Goal: Complete application form: Complete application form

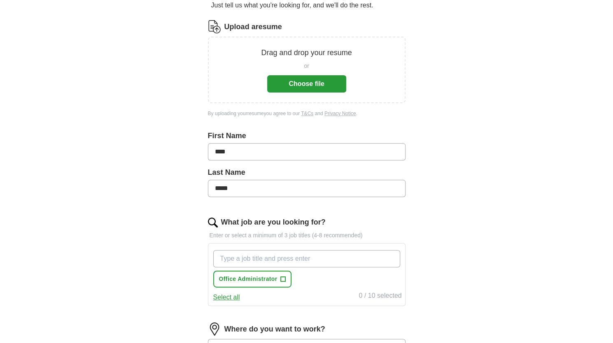
scroll to position [98, 0]
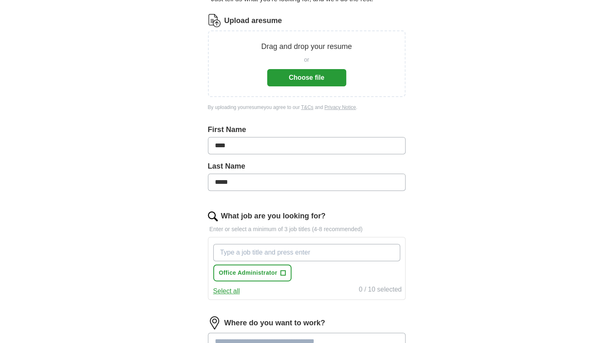
click at [329, 252] on input "What job are you looking for?" at bounding box center [306, 252] width 187 height 17
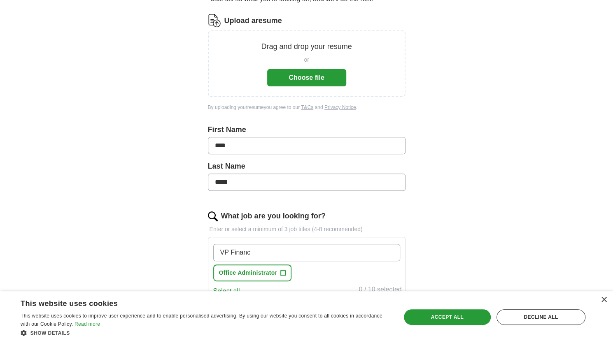
type input "VP Finance"
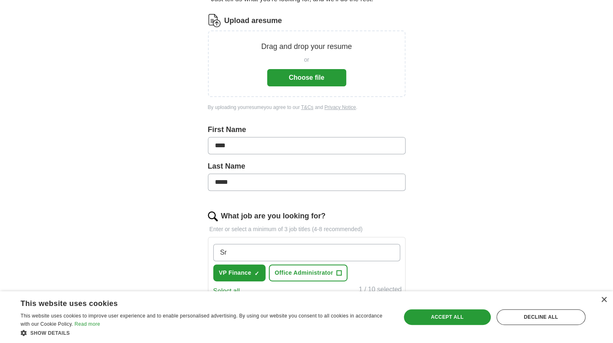
type input "S"
type input "CFO"
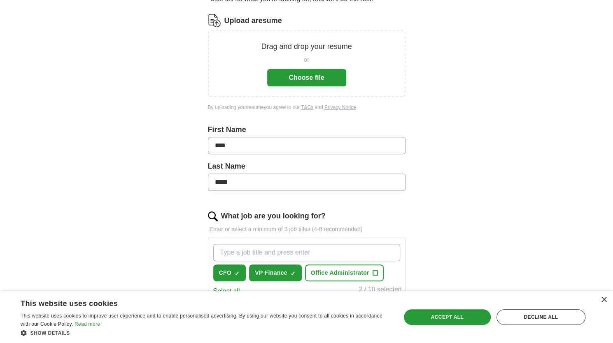
click at [329, 252] on input "What job are you looking for?" at bounding box center [306, 252] width 187 height 17
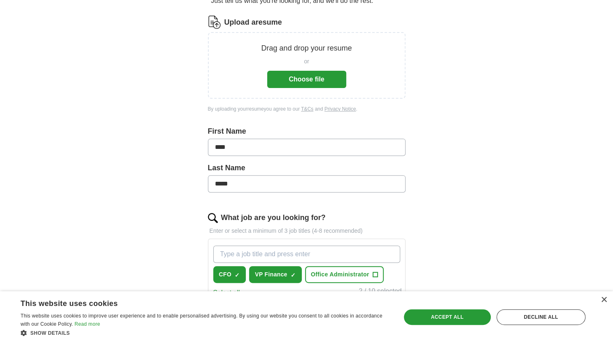
scroll to position [98, 0]
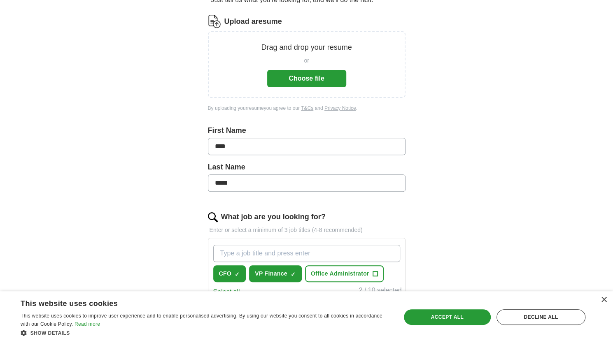
click at [323, 80] on button "Choose file" at bounding box center [306, 78] width 79 height 17
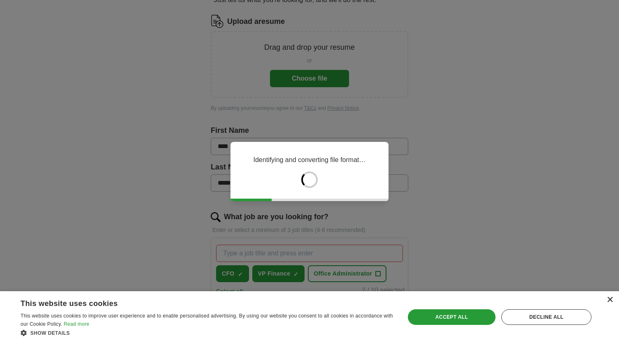
click at [610, 299] on div "×" at bounding box center [610, 300] width 6 height 6
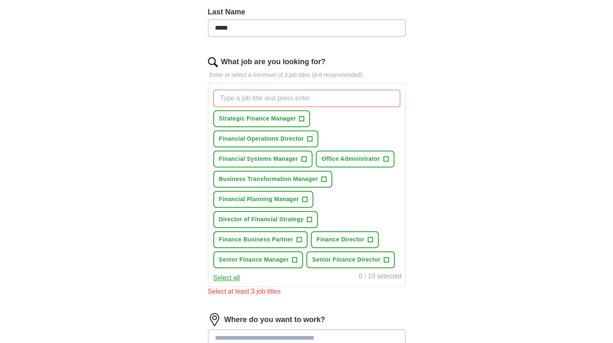
scroll to position [220, 0]
click at [391, 257] on button "Senior Finance Director +" at bounding box center [350, 260] width 88 height 17
click at [293, 100] on input "What job are you looking for?" at bounding box center [306, 98] width 187 height 17
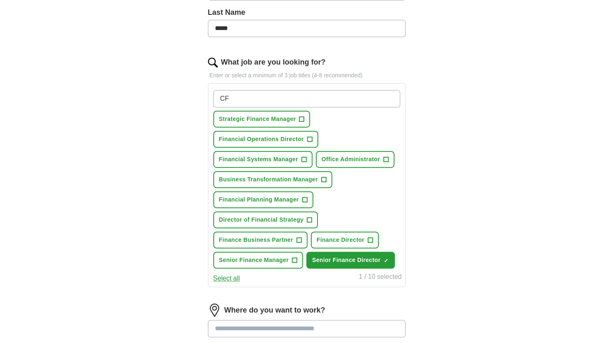
type input "CFO"
click at [293, 100] on input "What job are you looking for?" at bounding box center [306, 98] width 187 height 17
type input "VP Finance"
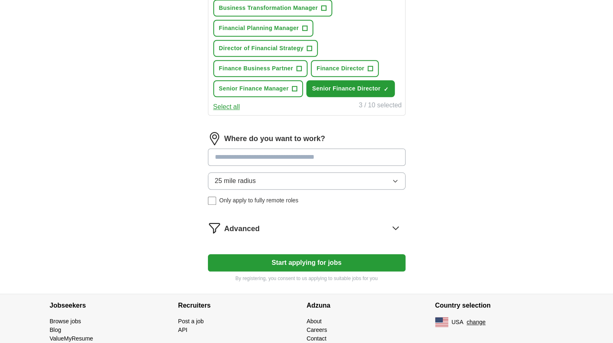
scroll to position [412, 0]
click at [257, 154] on input at bounding box center [307, 157] width 198 height 17
click at [208, 254] on button "Start applying for jobs" at bounding box center [307, 262] width 198 height 17
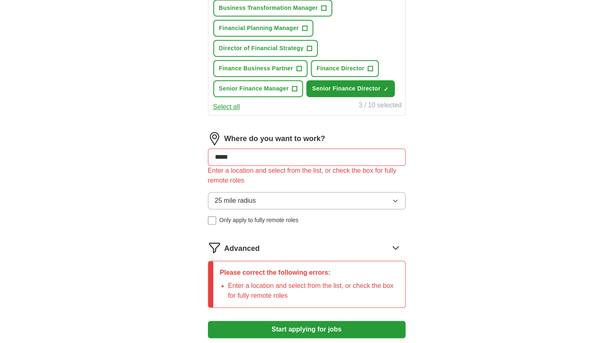
click at [257, 154] on input "*****" at bounding box center [307, 157] width 198 height 17
click at [208, 321] on button "Start applying for jobs" at bounding box center [307, 329] width 198 height 17
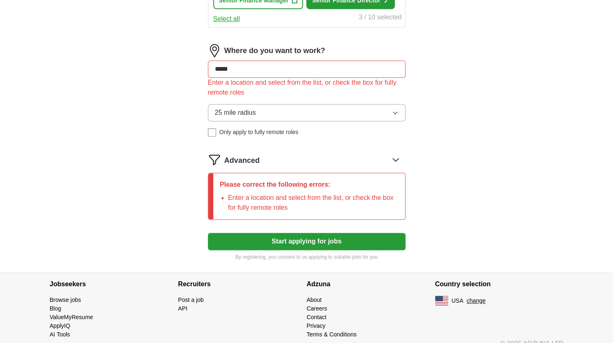
scroll to position [465, 0]
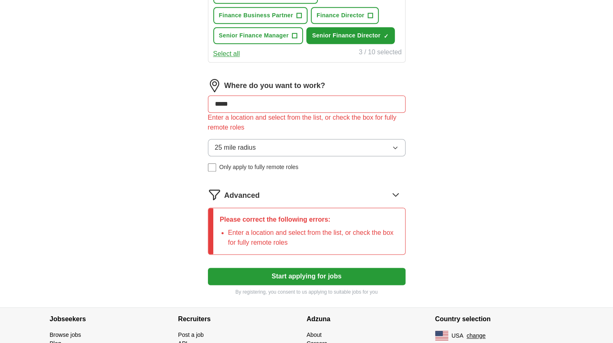
drag, startPoint x: 245, startPoint y: 99, endPoint x: 175, endPoint y: 89, distance: 70.7
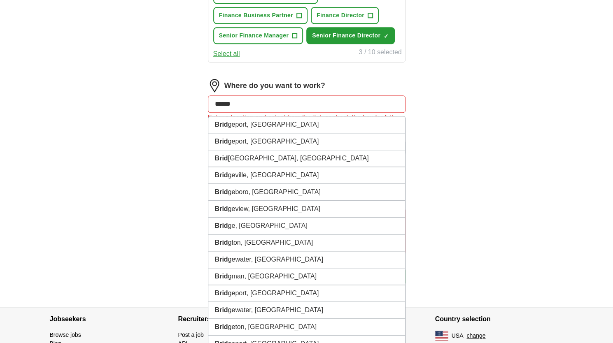
type input "*******"
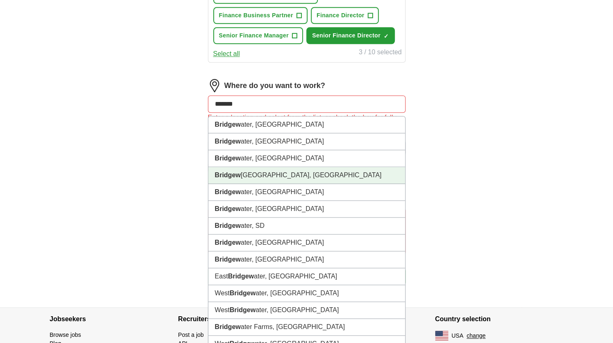
click at [254, 172] on li "[PERSON_NAME], [GEOGRAPHIC_DATA]" at bounding box center [306, 175] width 197 height 17
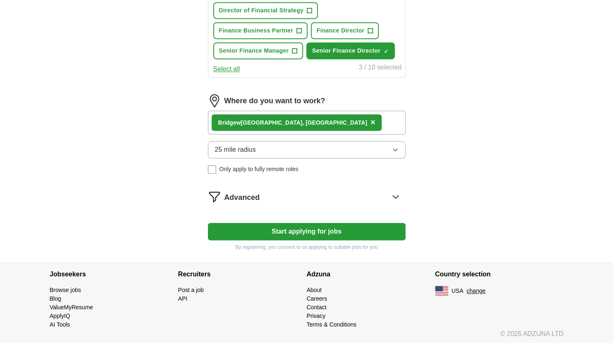
click at [398, 149] on icon "button" at bounding box center [395, 150] width 7 height 7
click at [397, 195] on icon at bounding box center [395, 196] width 13 height 13
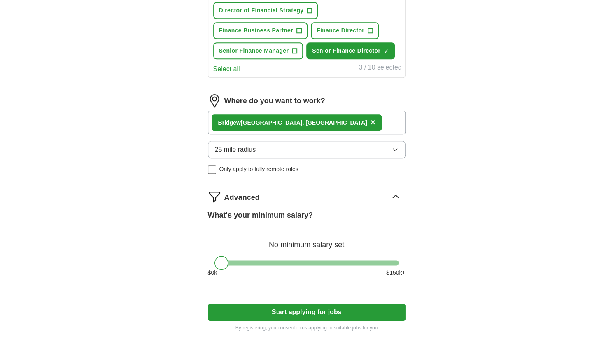
click at [285, 244] on div "No minimum salary set" at bounding box center [307, 241] width 198 height 20
drag, startPoint x: 223, startPoint y: 264, endPoint x: 434, endPoint y: 279, distance: 211.3
click at [316, 242] on span "$ 150k" at bounding box center [304, 241] width 41 height 17
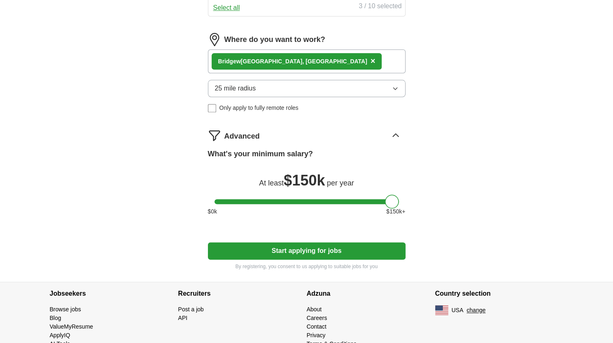
scroll to position [530, 0]
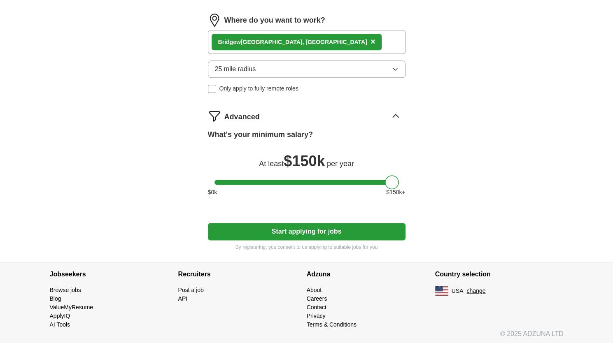
click at [395, 115] on icon at bounding box center [395, 115] width 13 height 13
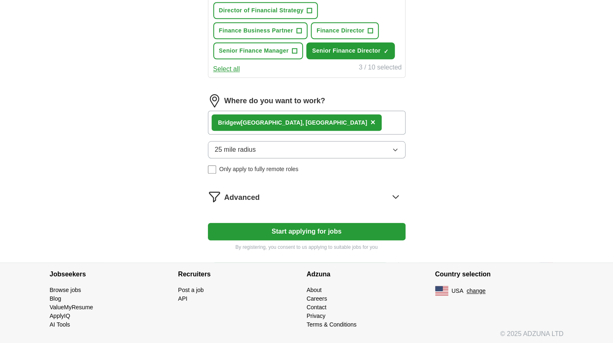
click at [324, 228] on button "Start applying for jobs" at bounding box center [307, 231] width 198 height 17
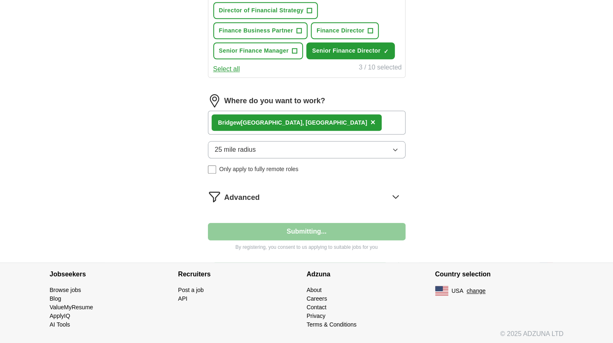
select select "**"
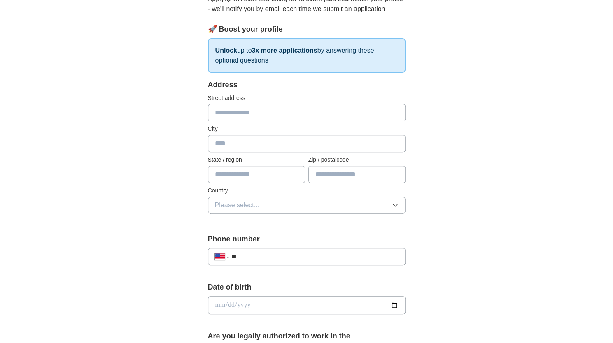
scroll to position [100, 0]
click at [263, 109] on input "text" at bounding box center [307, 112] width 198 height 17
type input "**********"
click at [254, 172] on input "text" at bounding box center [256, 173] width 97 height 17
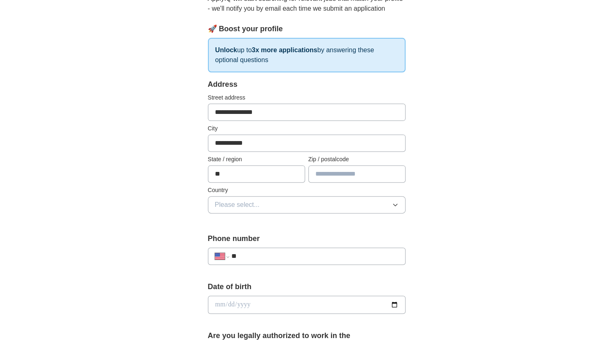
type input "**"
type input "*****"
click at [263, 198] on button "Please select..." at bounding box center [307, 204] width 198 height 17
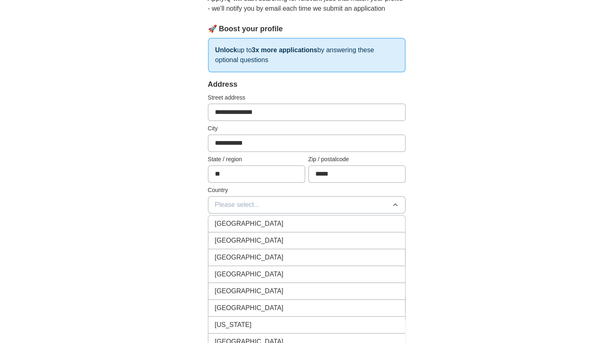
click at [261, 238] on div "[GEOGRAPHIC_DATA]" at bounding box center [307, 241] width 184 height 10
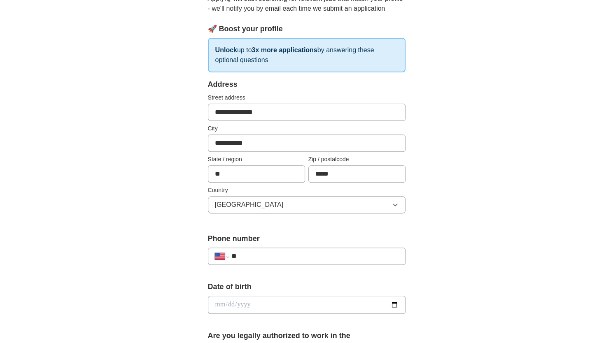
click at [299, 259] on input "**" at bounding box center [314, 256] width 167 height 10
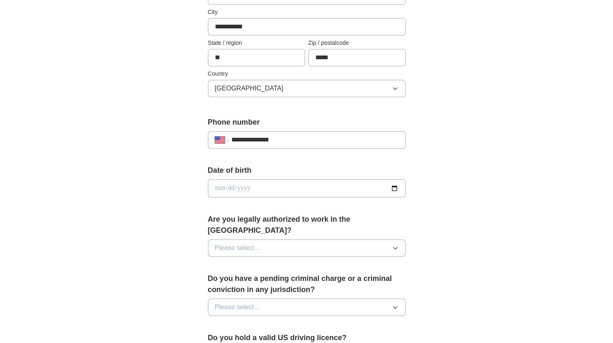
scroll to position [217, 0]
type input "**********"
click at [257, 181] on input "date" at bounding box center [307, 188] width 198 height 18
type input "**********"
click at [257, 243] on span "Please select..." at bounding box center [237, 248] width 45 height 10
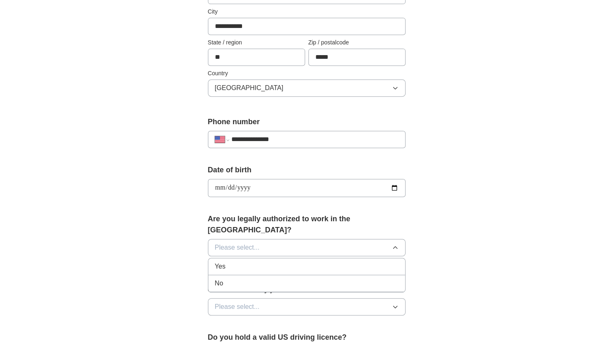
click at [250, 262] on div "Yes" at bounding box center [307, 267] width 184 height 10
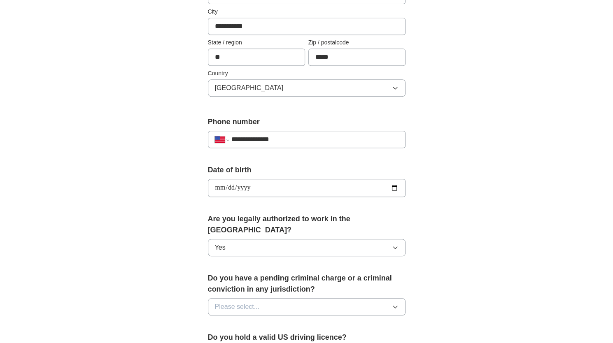
click at [250, 302] on span "Please select..." at bounding box center [237, 307] width 45 height 10
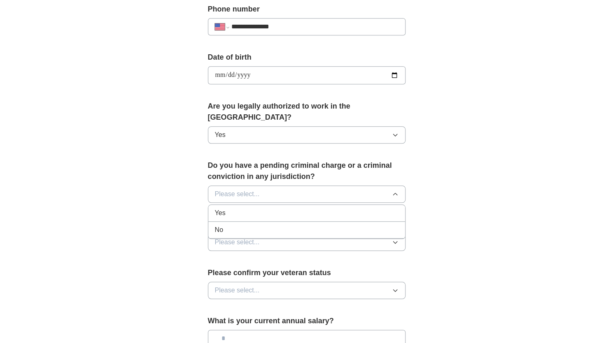
scroll to position [330, 0]
click at [238, 225] on div "No" at bounding box center [307, 230] width 184 height 10
click at [241, 237] on span "Please select..." at bounding box center [237, 242] width 45 height 10
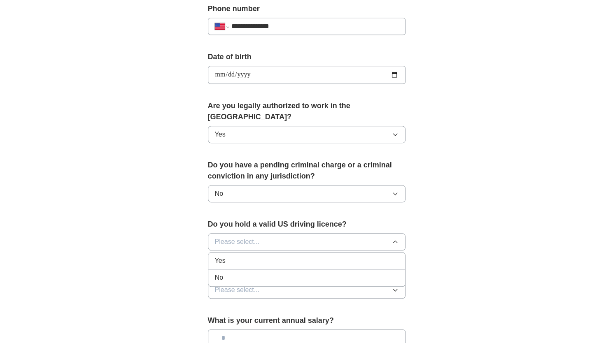
click at [235, 256] on div "Yes" at bounding box center [307, 261] width 184 height 10
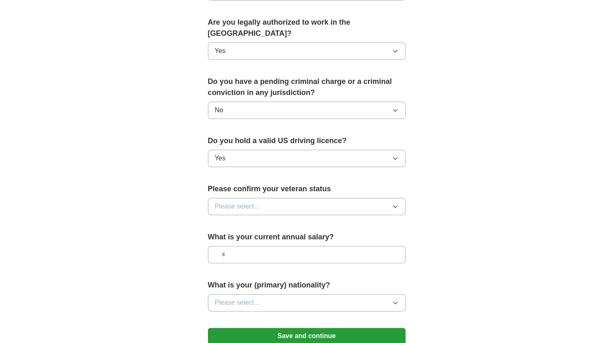
scroll to position [417, 0]
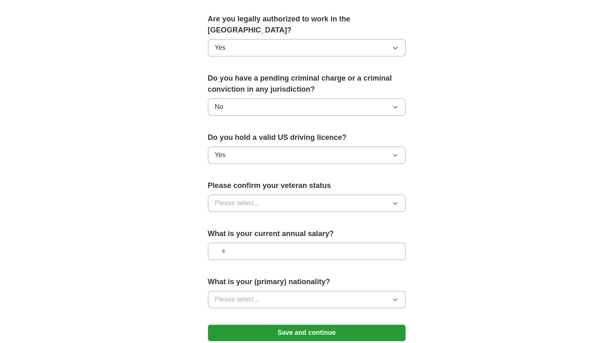
click at [260, 195] on button "Please select..." at bounding box center [307, 203] width 198 height 17
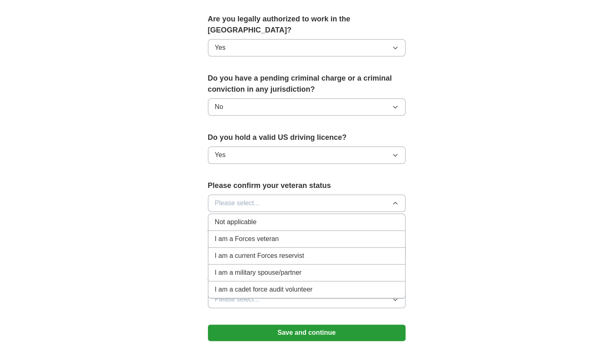
click at [254, 217] on span "Not applicable" at bounding box center [236, 222] width 42 height 10
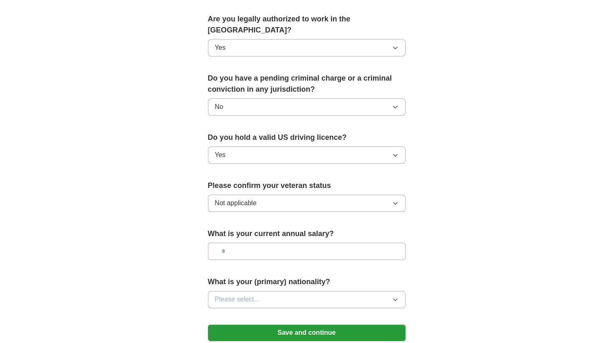
click at [251, 295] on span "Please select..." at bounding box center [237, 300] width 45 height 10
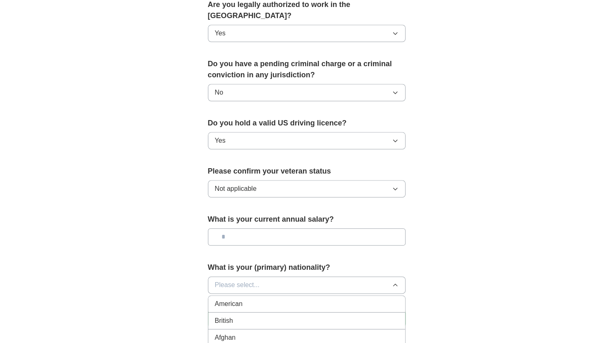
scroll to position [534, 0]
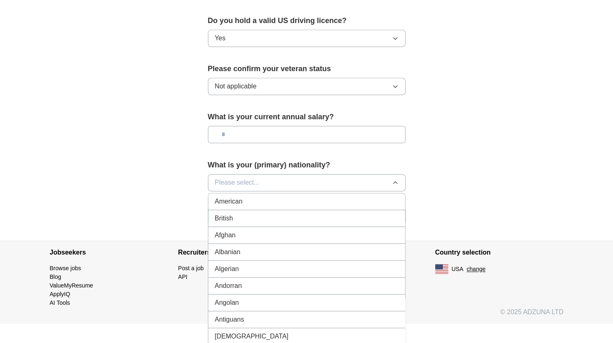
click at [245, 197] on div "American" at bounding box center [307, 202] width 184 height 10
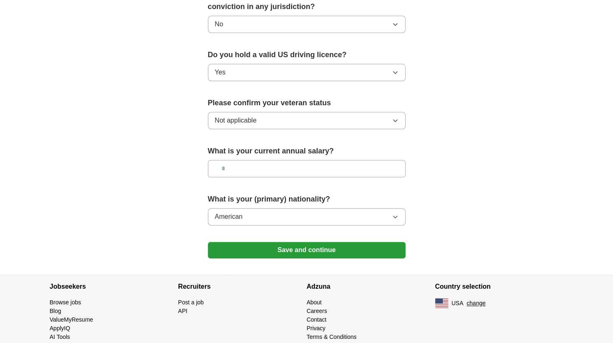
click at [248, 160] on input "text" at bounding box center [307, 168] width 198 height 17
type input "****"
click at [276, 242] on button "Save and continue" at bounding box center [307, 250] width 198 height 16
